Goal: Transaction & Acquisition: Subscribe to service/newsletter

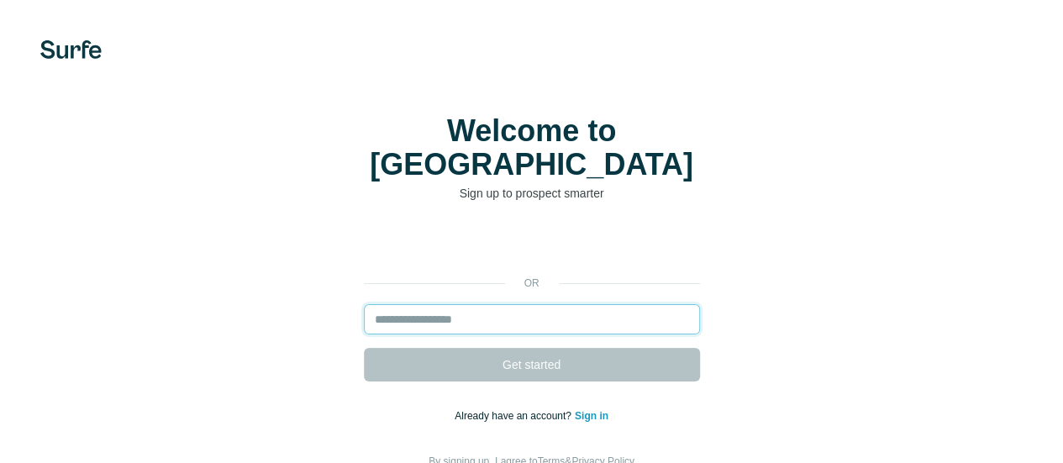
click at [364, 304] on input "email" at bounding box center [532, 319] width 336 height 30
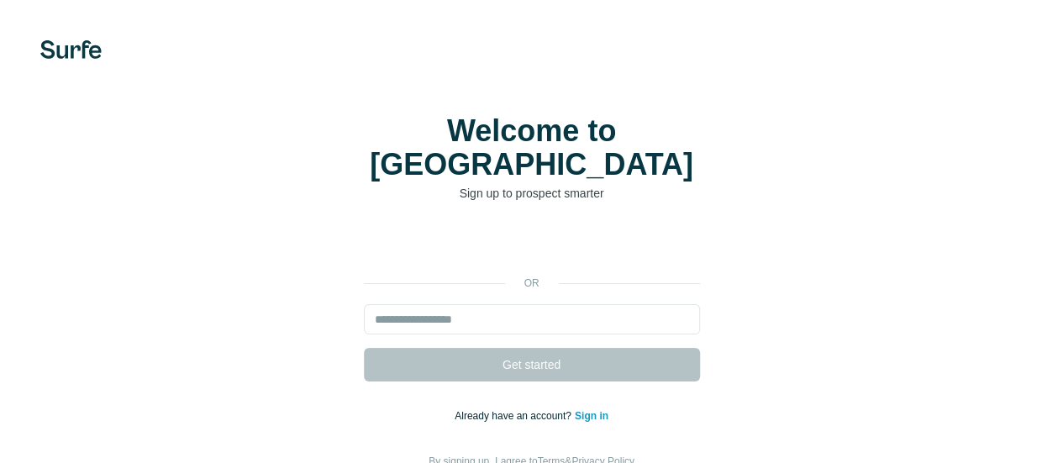
click at [427, 229] on div "or Get started Already have an account? Sign in By signing up, I agree to Terms…" at bounding box center [532, 350] width 996 height 242
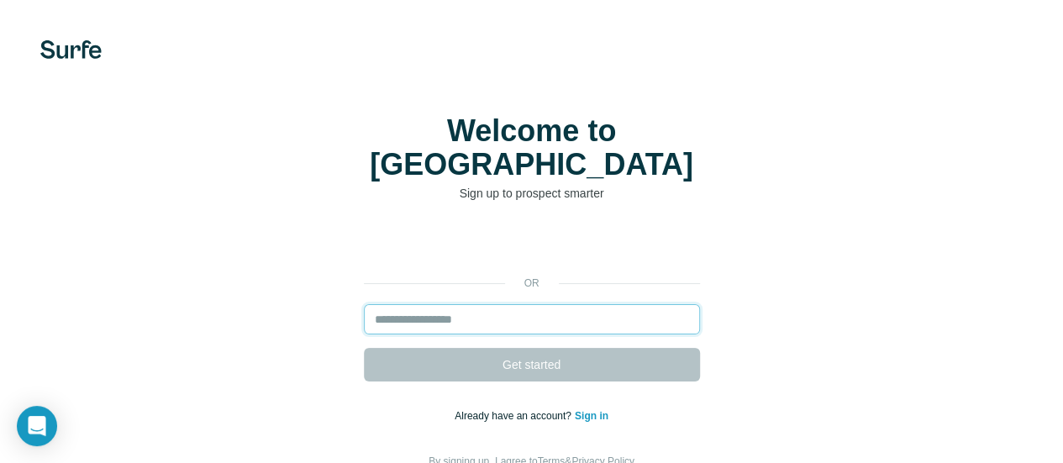
click at [364, 304] on input "email" at bounding box center [532, 319] width 336 height 30
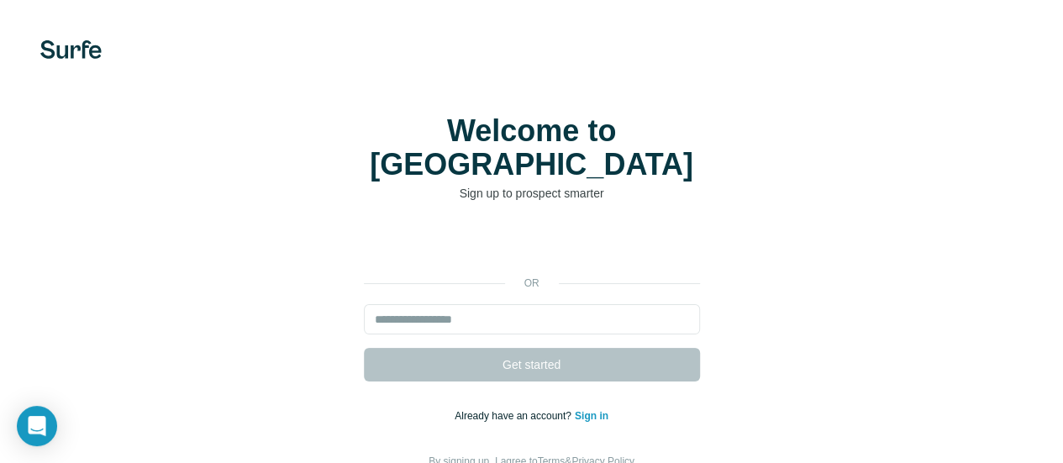
click at [0, 0] on div at bounding box center [0, 0] width 0 height 0
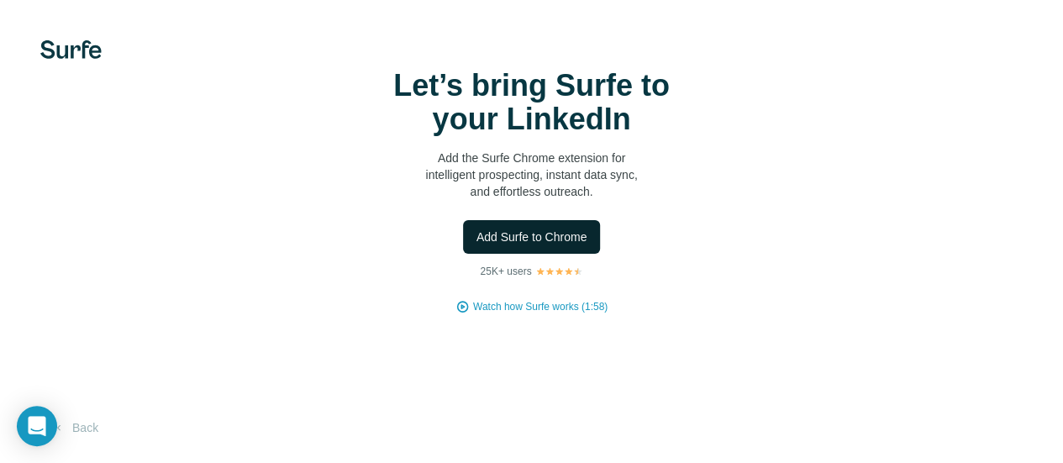
click at [477, 245] on span "Add Surfe to Chrome" at bounding box center [532, 237] width 111 height 17
click at [463, 254] on button "Add Surfe to Chrome" at bounding box center [532, 237] width 138 height 34
